Goal: Find specific page/section: Find specific page/section

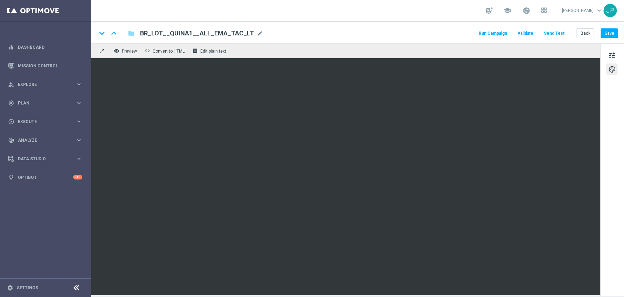
click at [360, 17] on div "school Javier Parra Sanchez keyboard_arrow_down JP" at bounding box center [357, 10] width 533 height 21
